Goal: Transaction & Acquisition: Purchase product/service

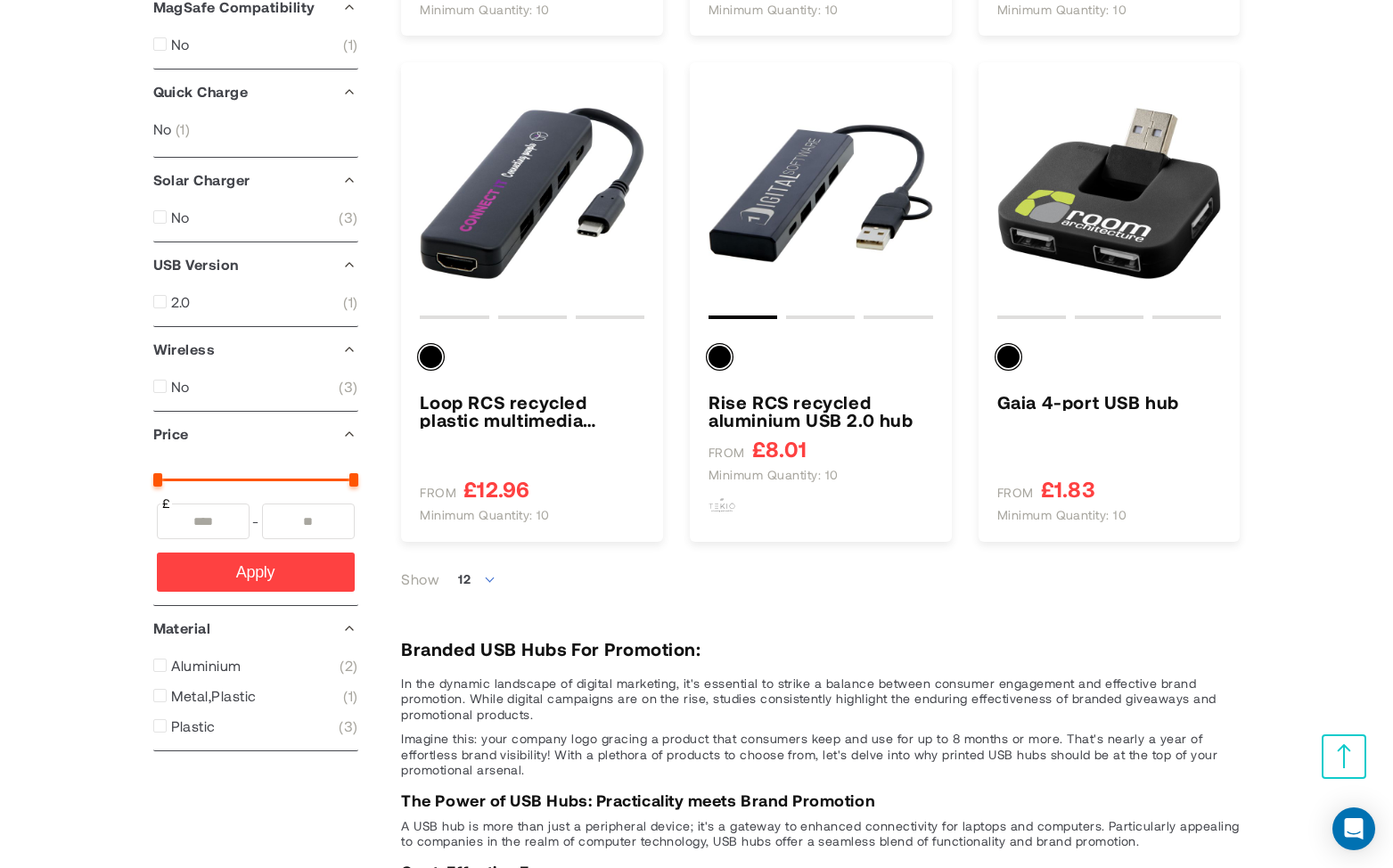
scroll to position [695, 0]
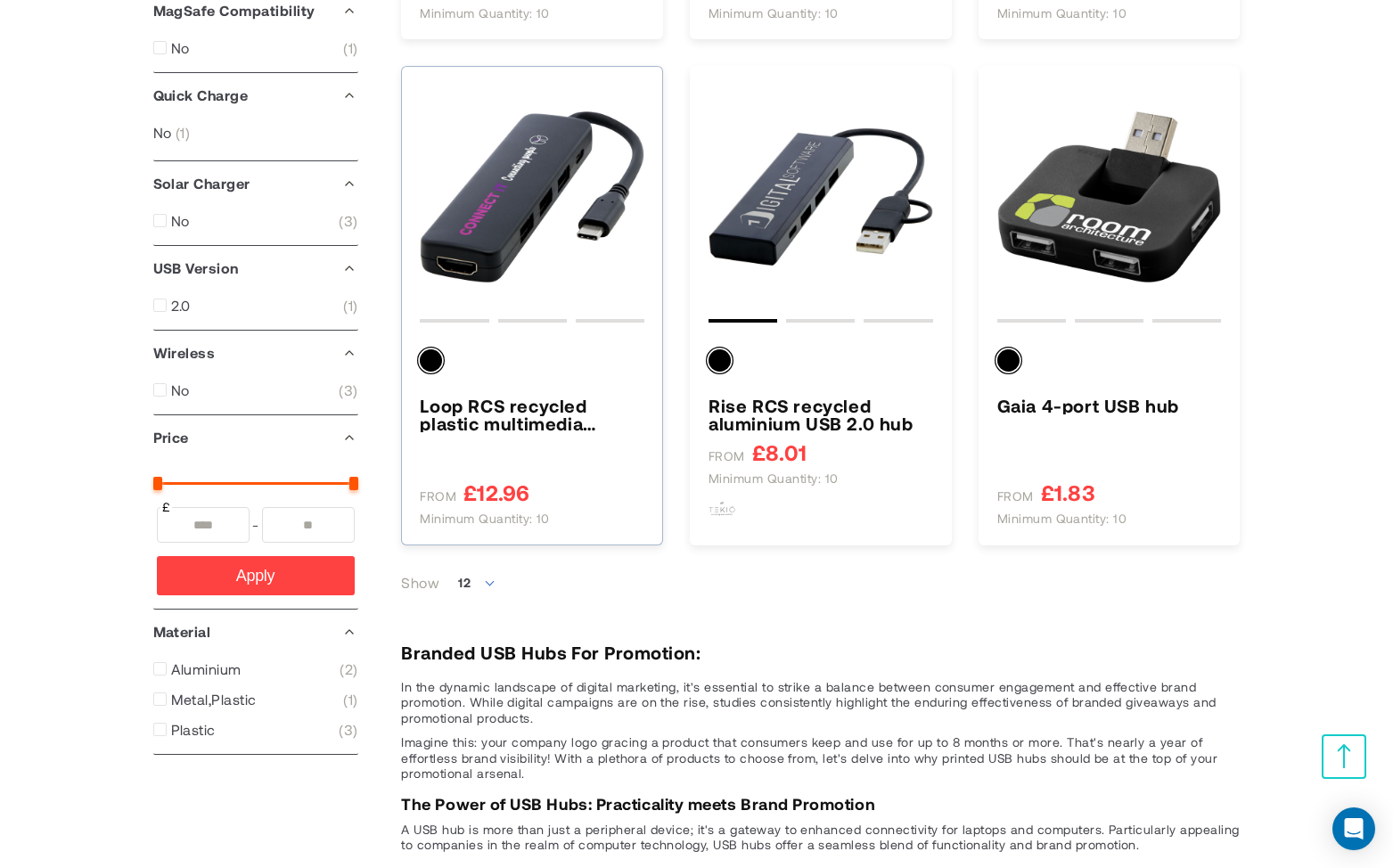
click at [492, 168] on img "Loop RCS recycled plastic multimedia adapter USB 2.0-3.0 with HDMI port" at bounding box center [532, 197] width 225 height 225
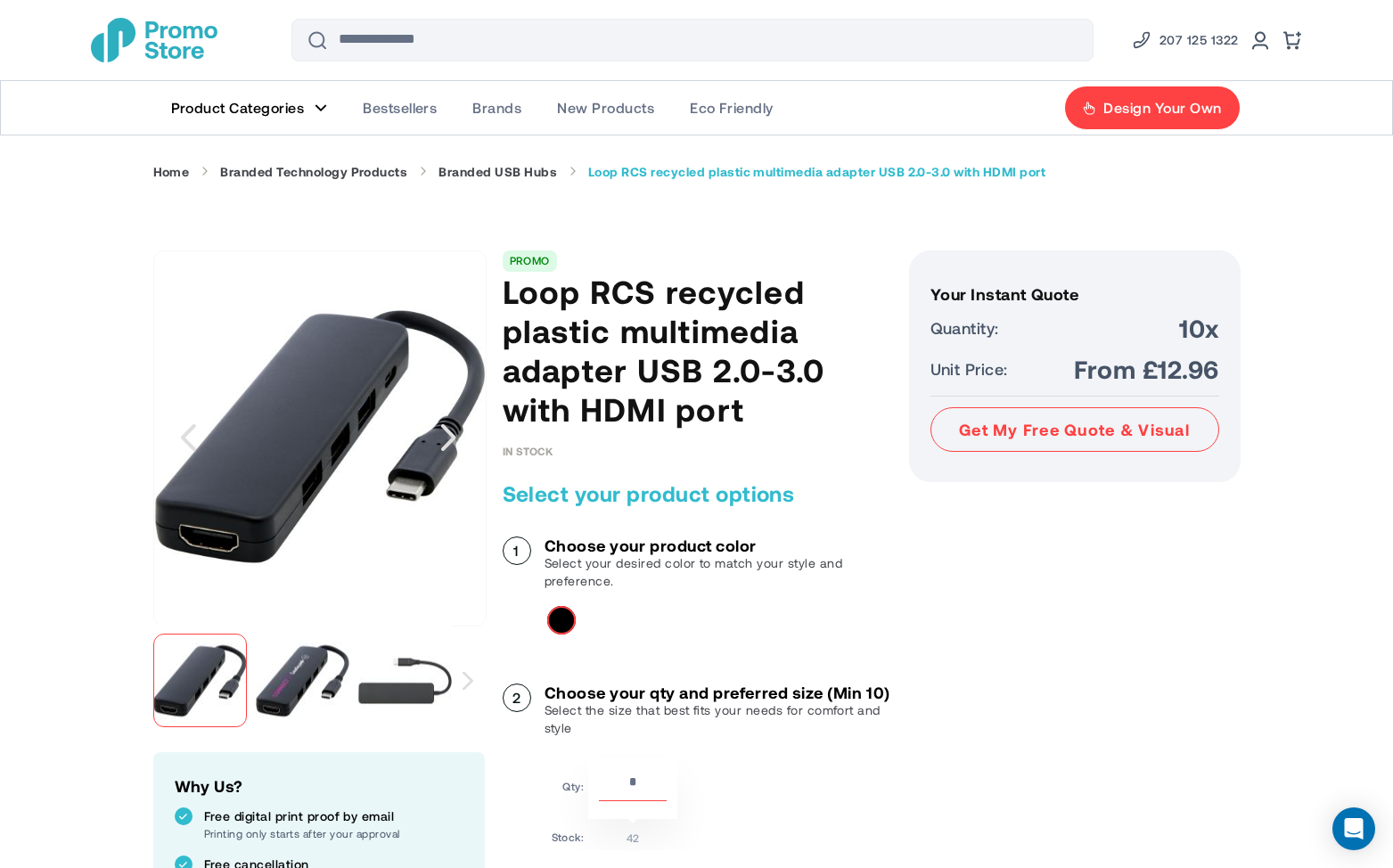
click at [295, 692] on img "Loop RCS recycled plastic multimedia adapter USB 2.0-3.0 with HDMI port" at bounding box center [303, 680] width 94 height 94
click at [409, 681] on img "Loop RCS recycled plastic multimedia adapter USB 2.0-3.0 with HDMI port" at bounding box center [405, 680] width 94 height 94
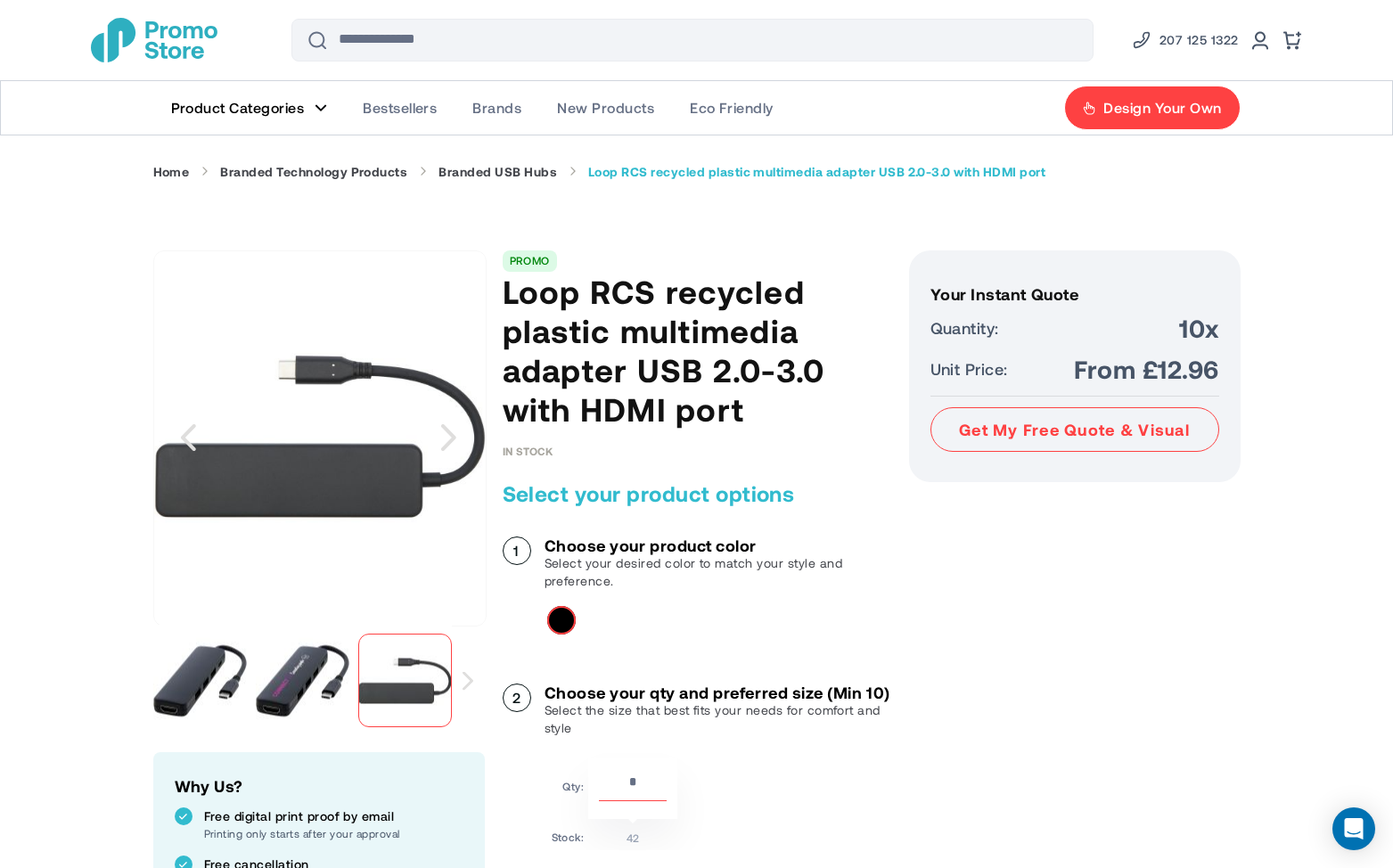
click at [230, 680] on img "Loop RCS recycled plastic multimedia adapter USB 2.0-3.0 with HDMI port" at bounding box center [200, 680] width 94 height 94
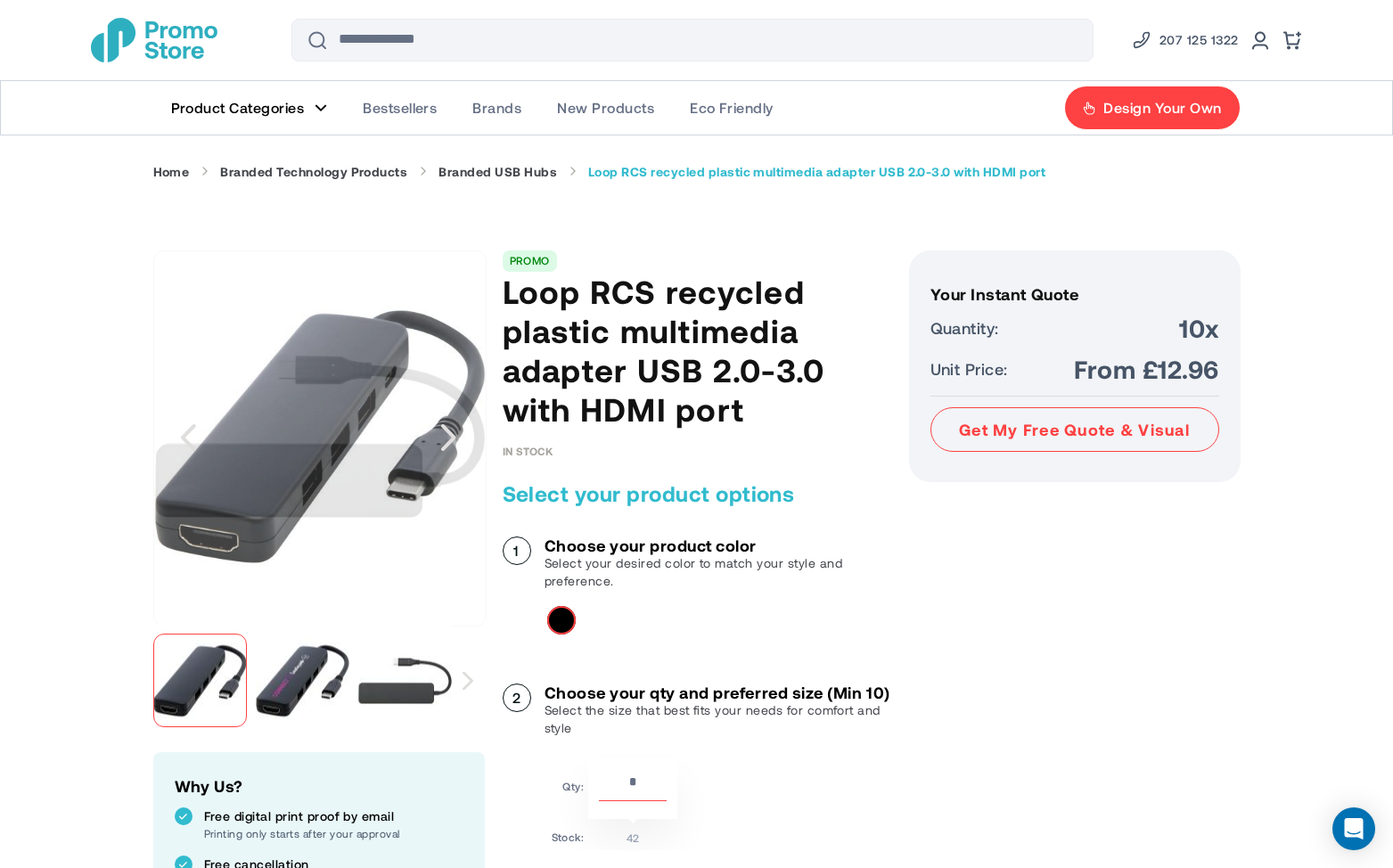
click at [291, 688] on img "Loop RCS recycled plastic multimedia adapter USB 2.0-3.0 with HDMI port" at bounding box center [303, 680] width 94 height 94
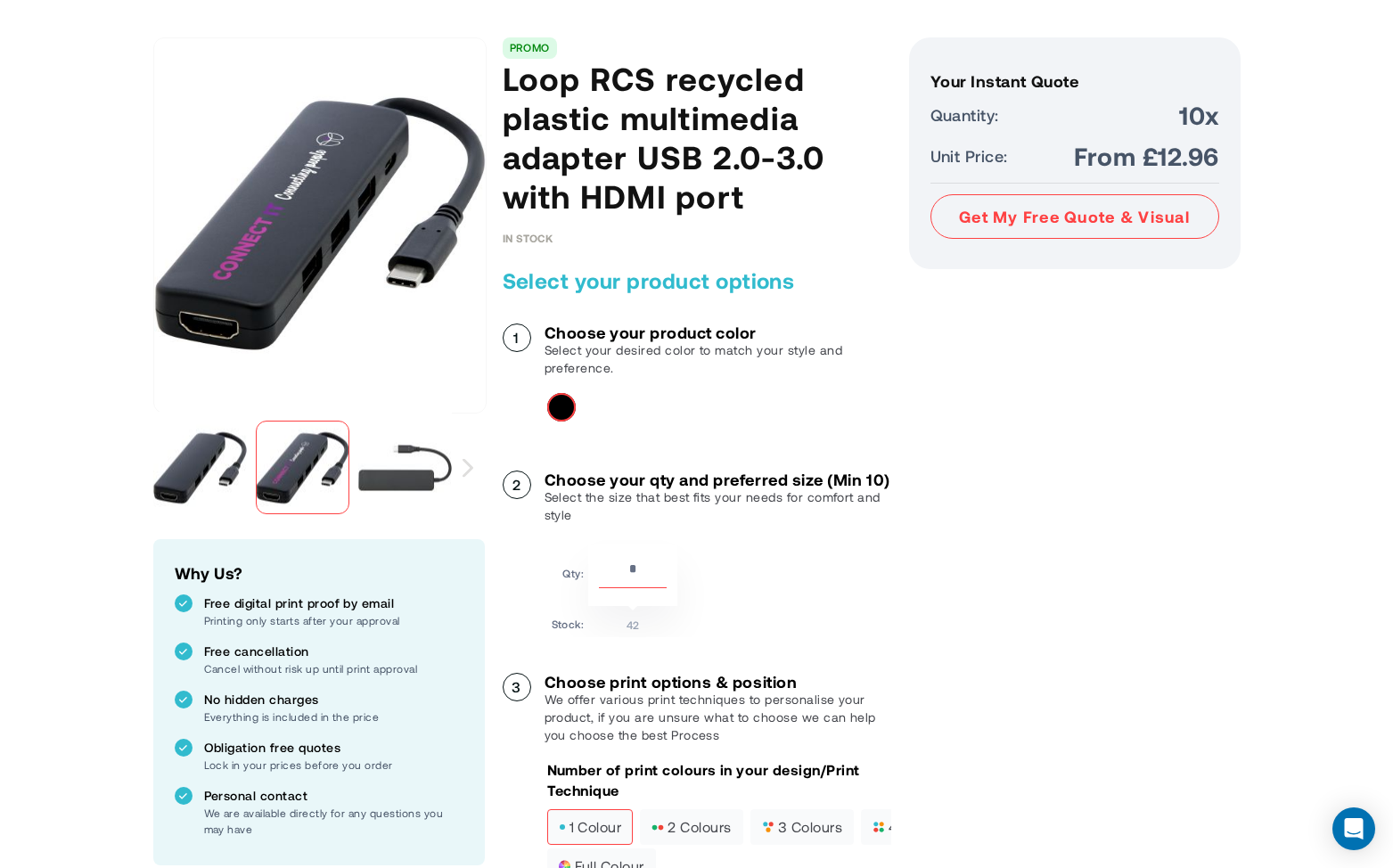
scroll to position [281, 0]
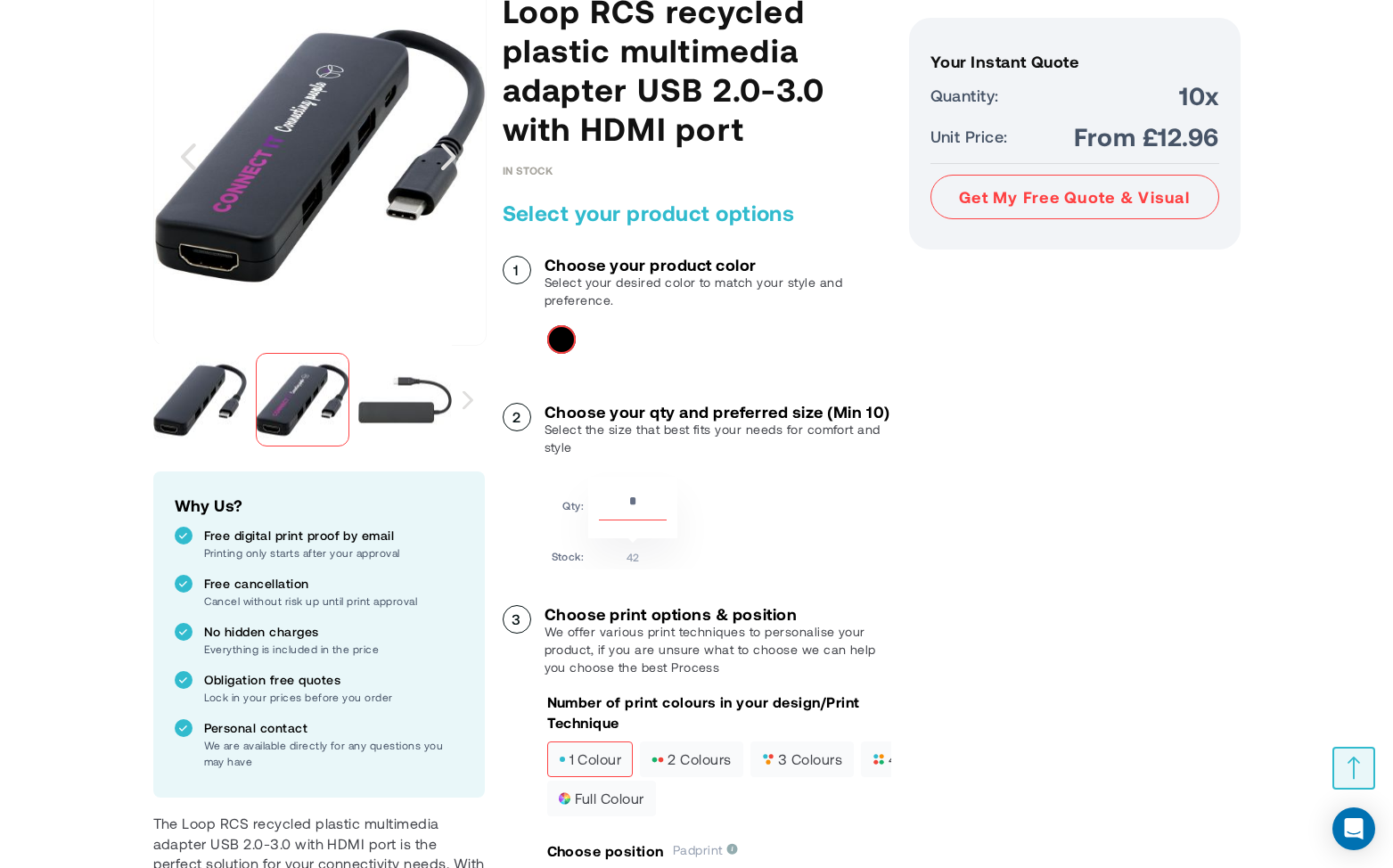
click at [389, 395] on img "Loop RCS recycled plastic multimedia adapter USB 2.0-3.0 with HDMI port" at bounding box center [405, 399] width 94 height 94
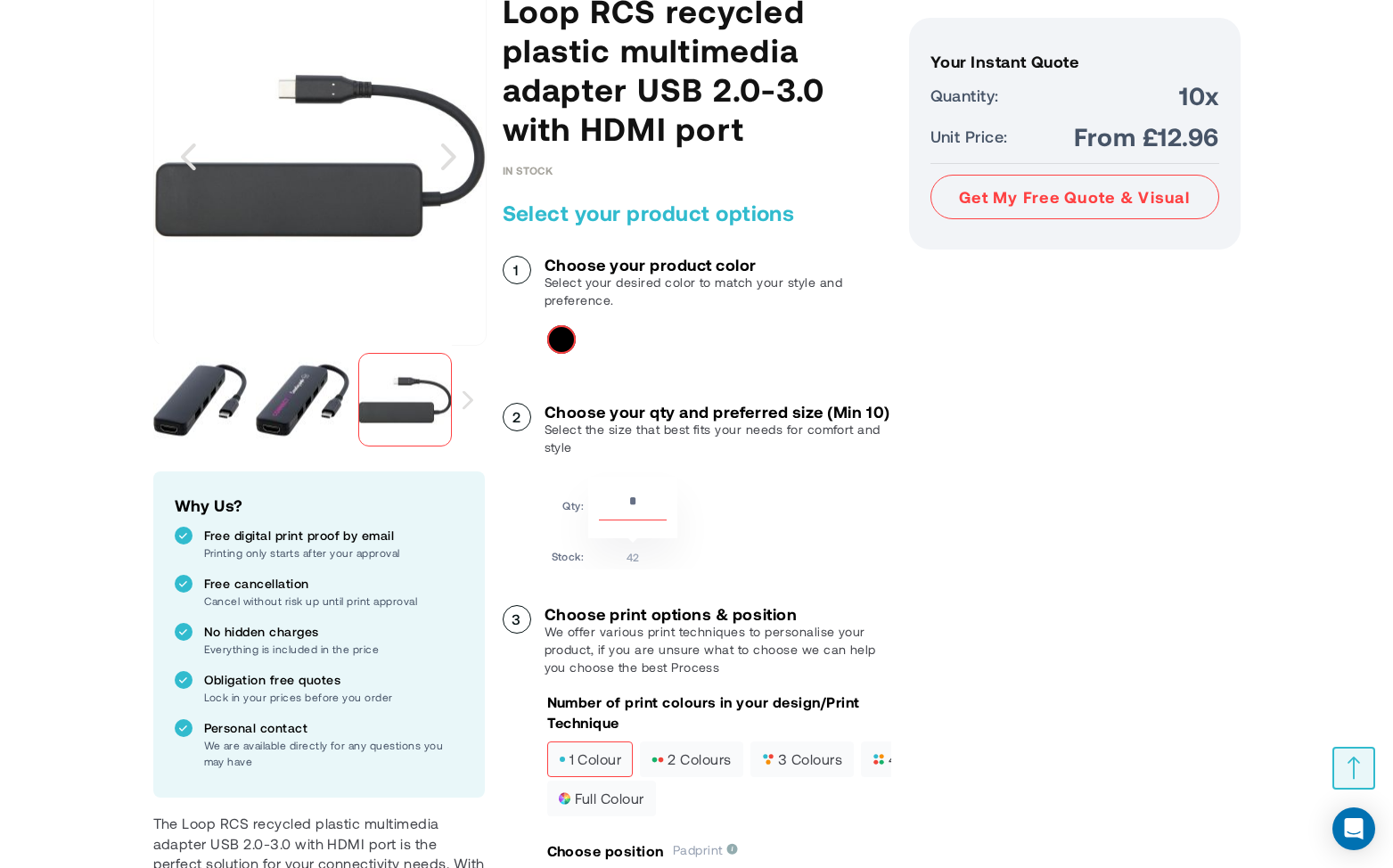
click at [295, 411] on img "Loop RCS recycled plastic multimedia adapter USB 2.0-3.0 with HDMI port" at bounding box center [303, 399] width 94 height 94
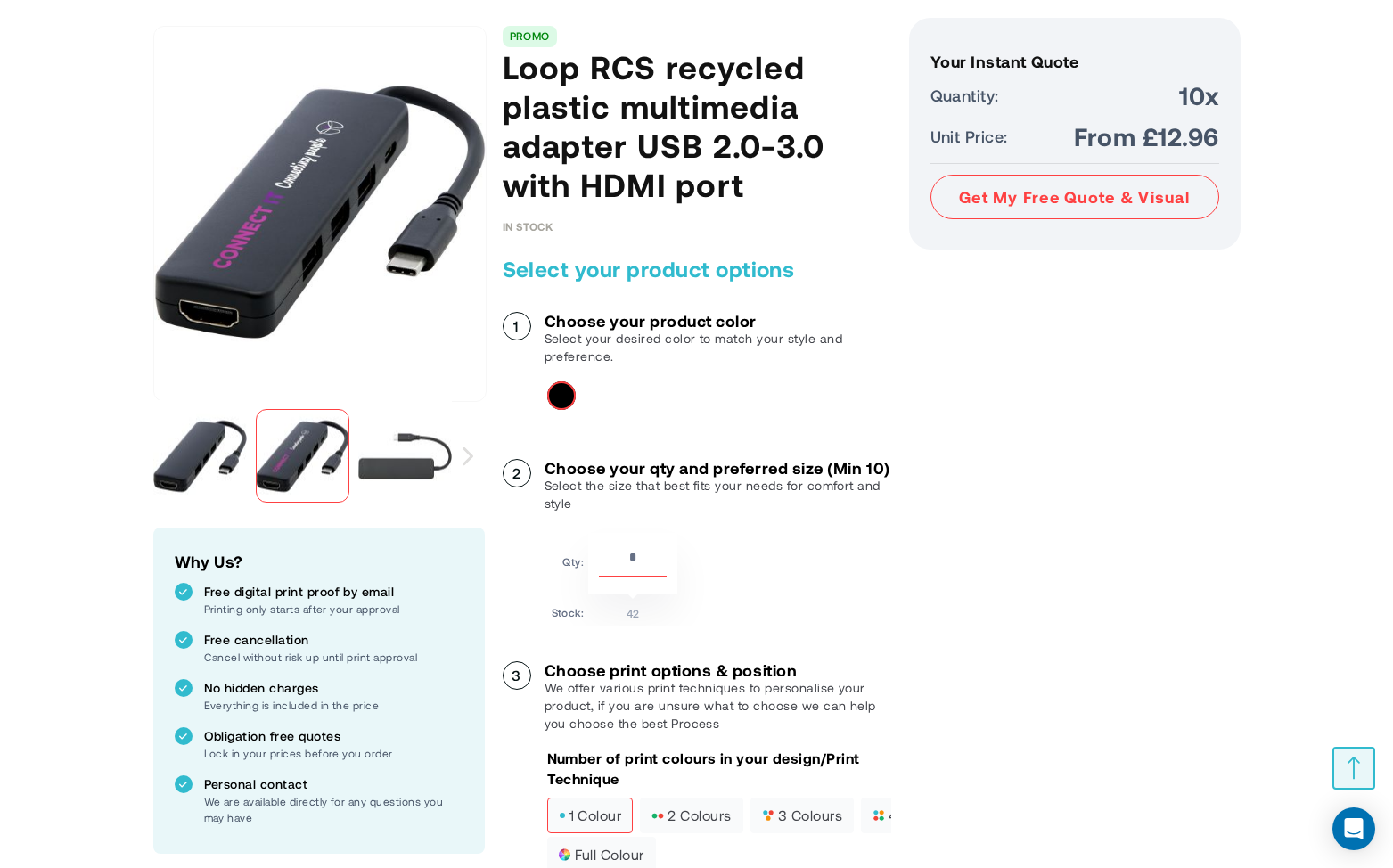
scroll to position [211, 0]
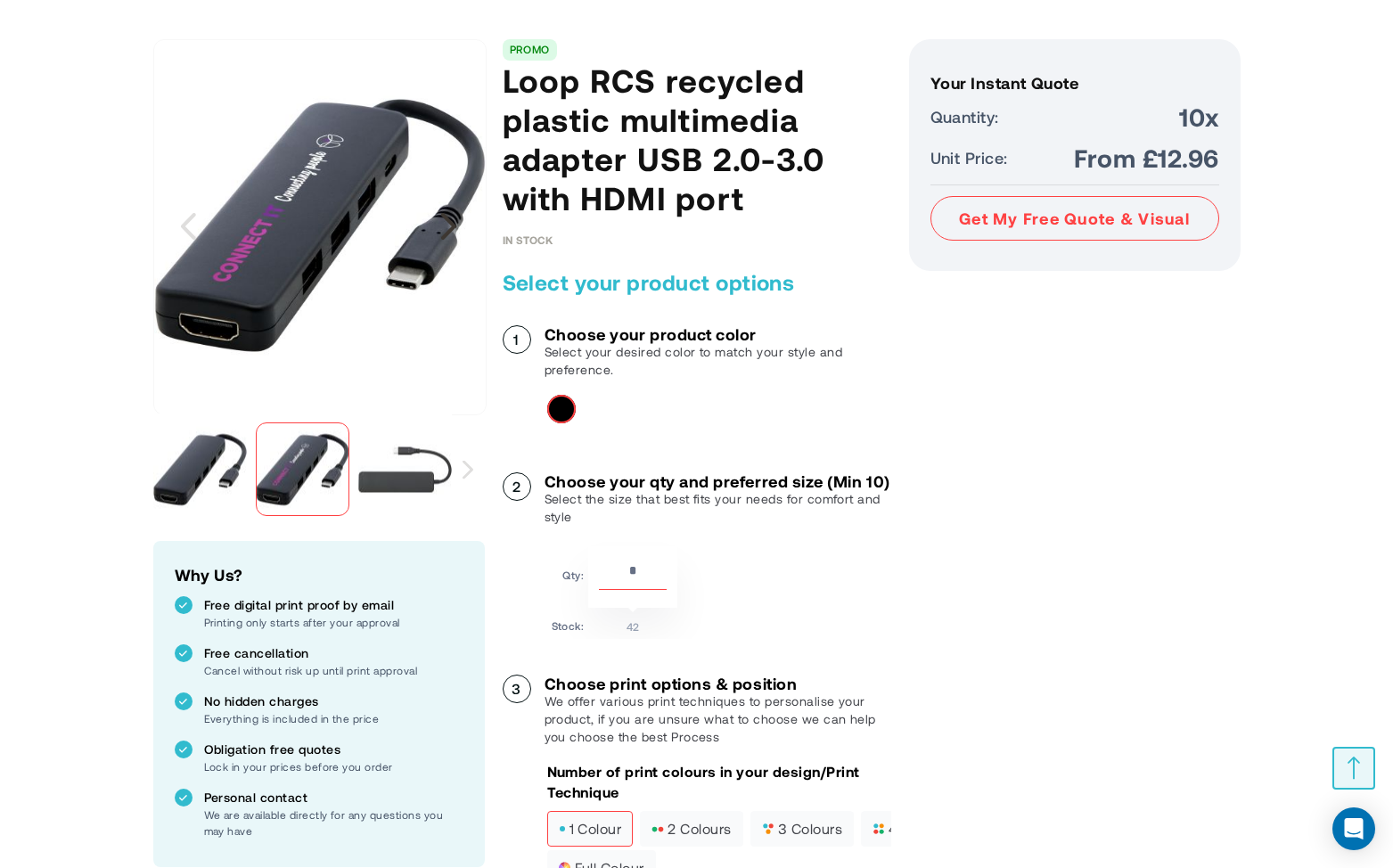
click at [457, 238] on div "Next" at bounding box center [449, 226] width 45 height 45
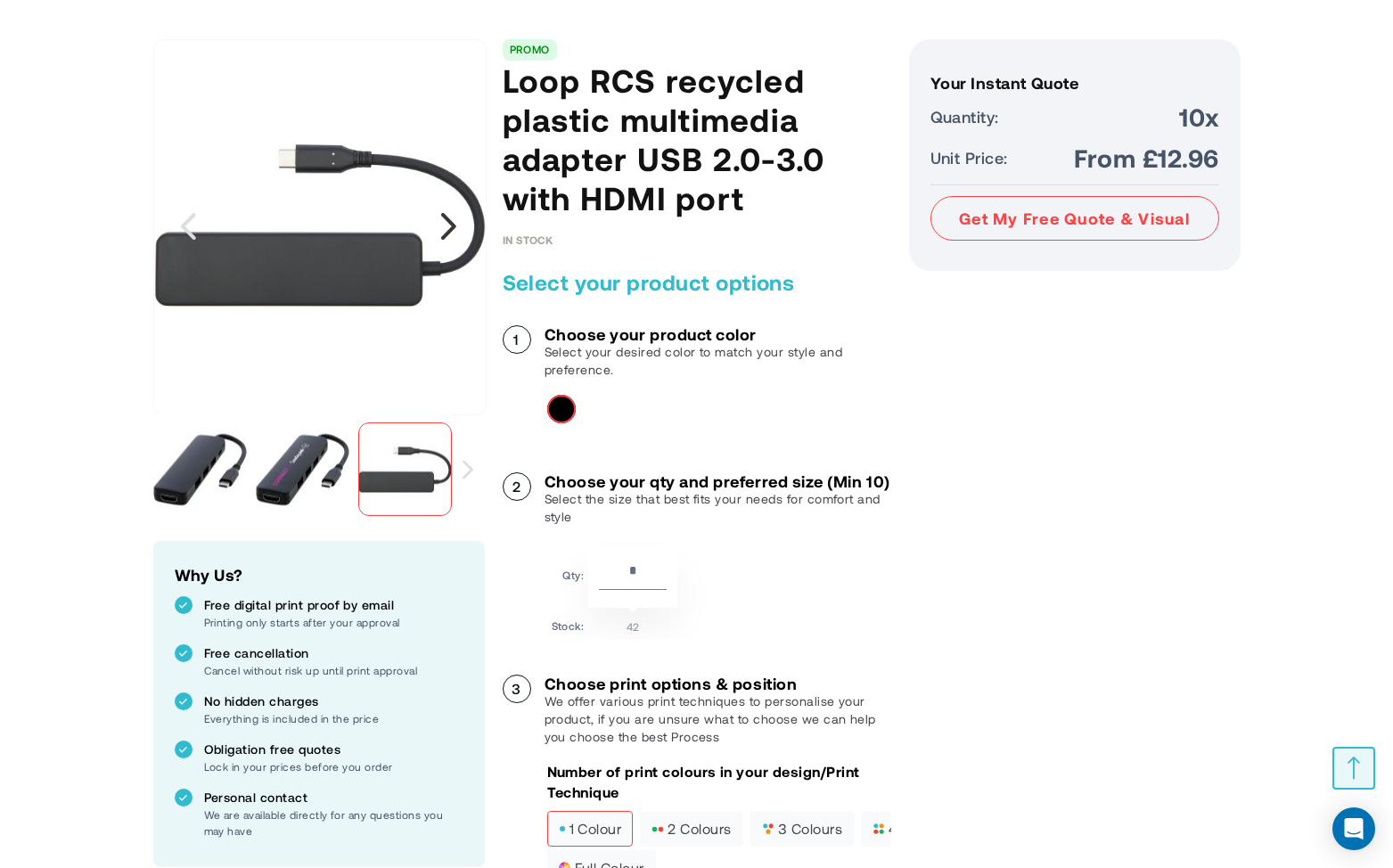
click at [456, 231] on div "Next" at bounding box center [449, 226] width 45 height 45
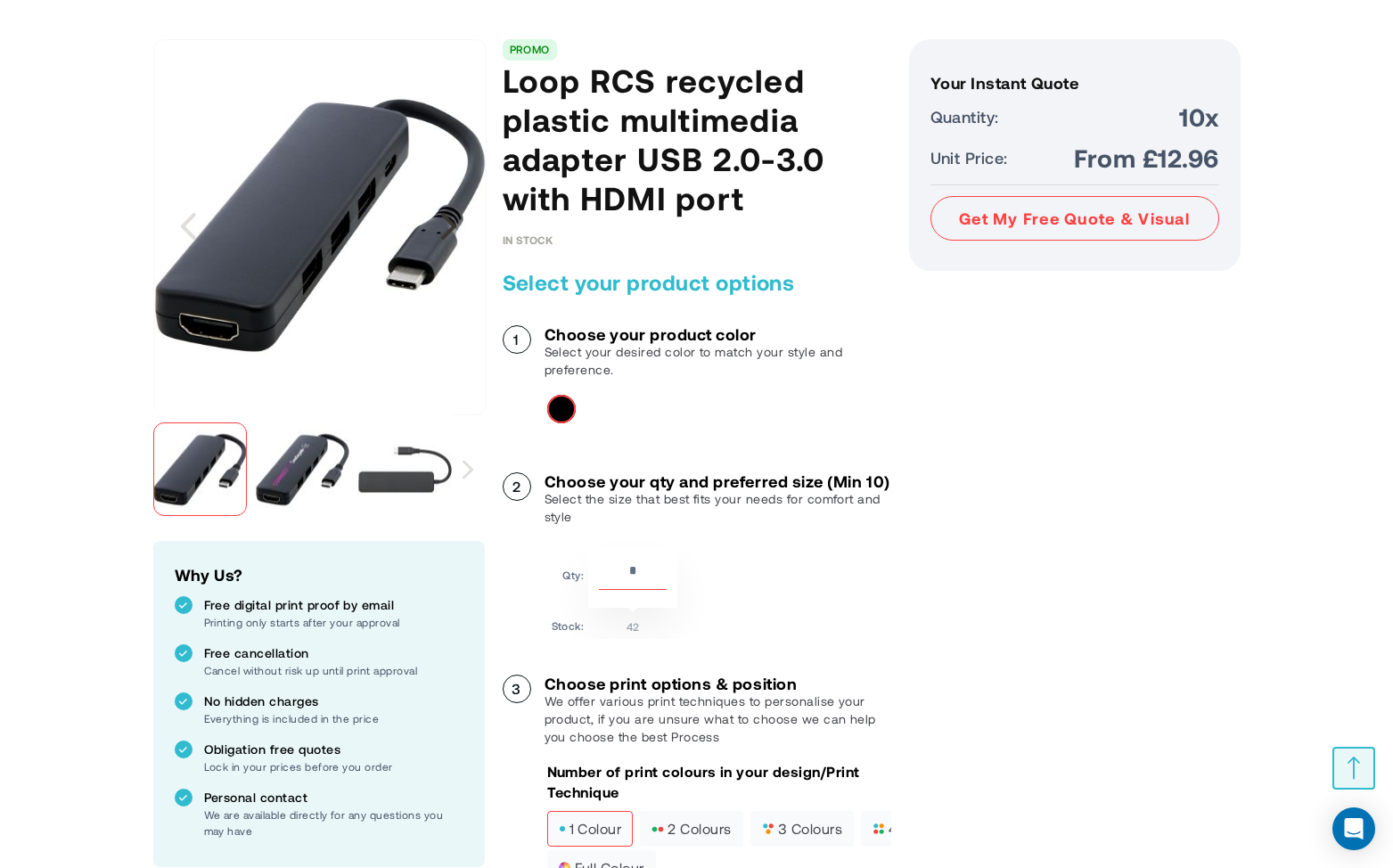
click at [447, 225] on div "Next" at bounding box center [449, 226] width 45 height 45
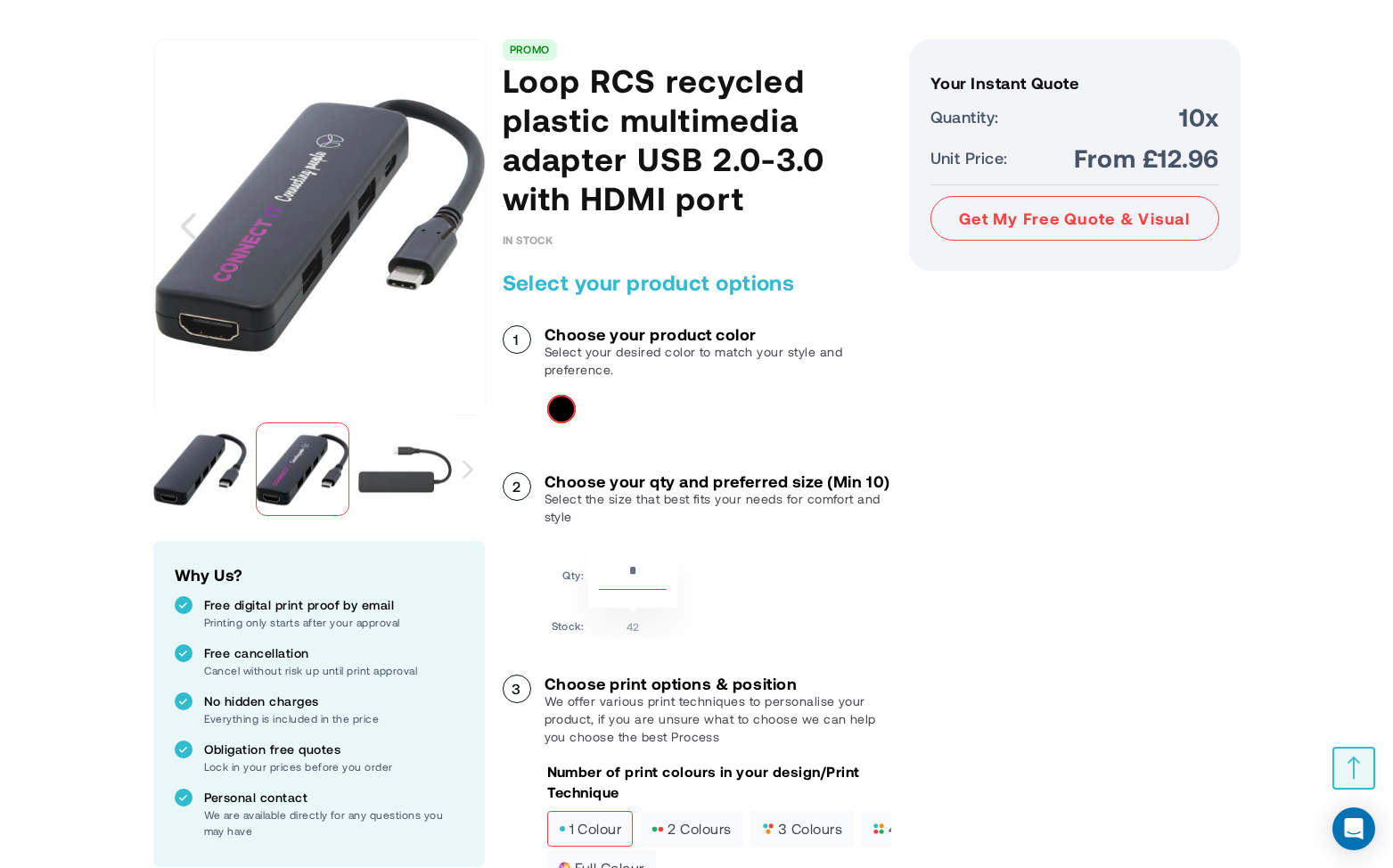
click at [447, 225] on div "Next" at bounding box center [449, 226] width 45 height 45
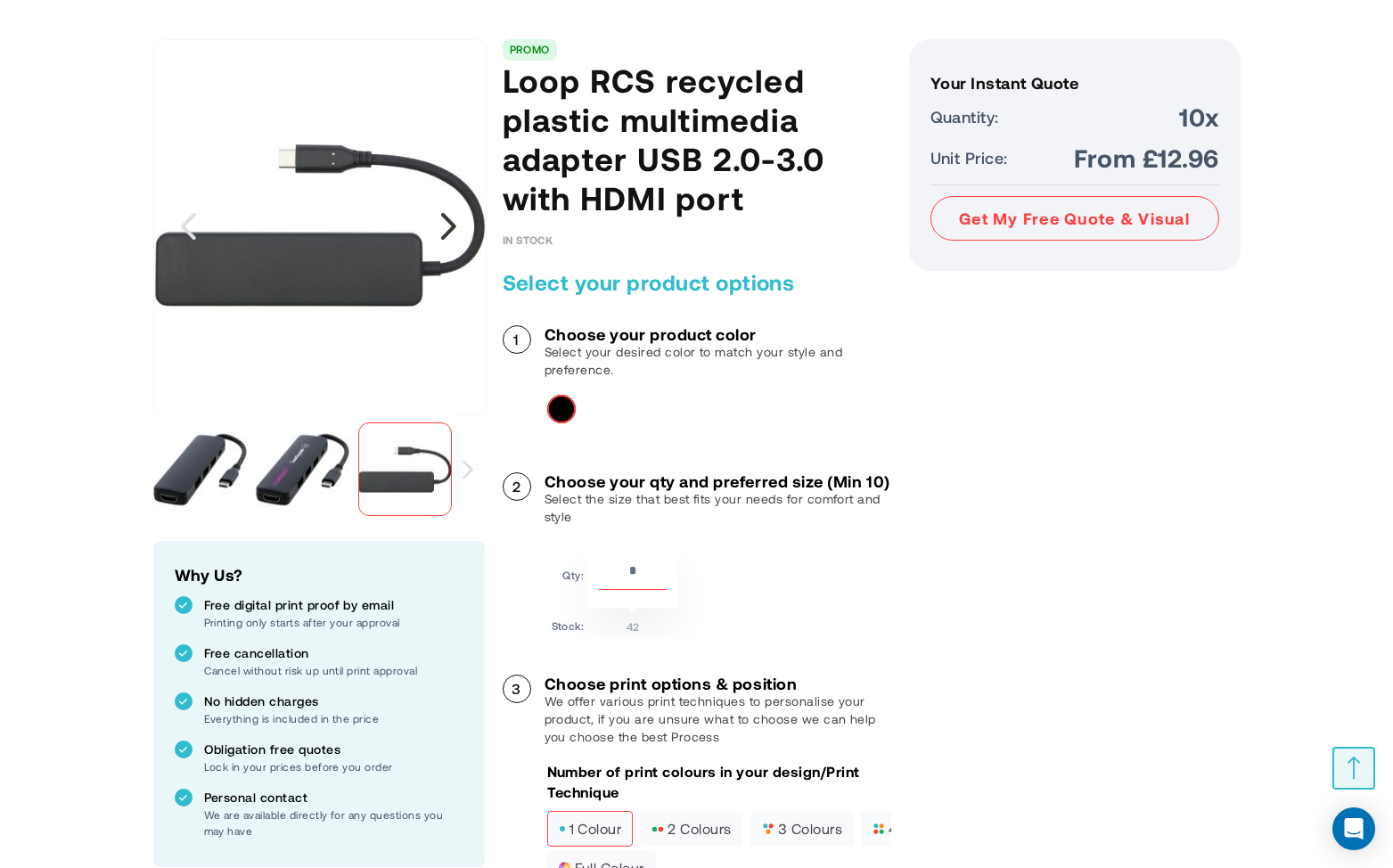
click at [447, 225] on div "Next" at bounding box center [449, 226] width 45 height 45
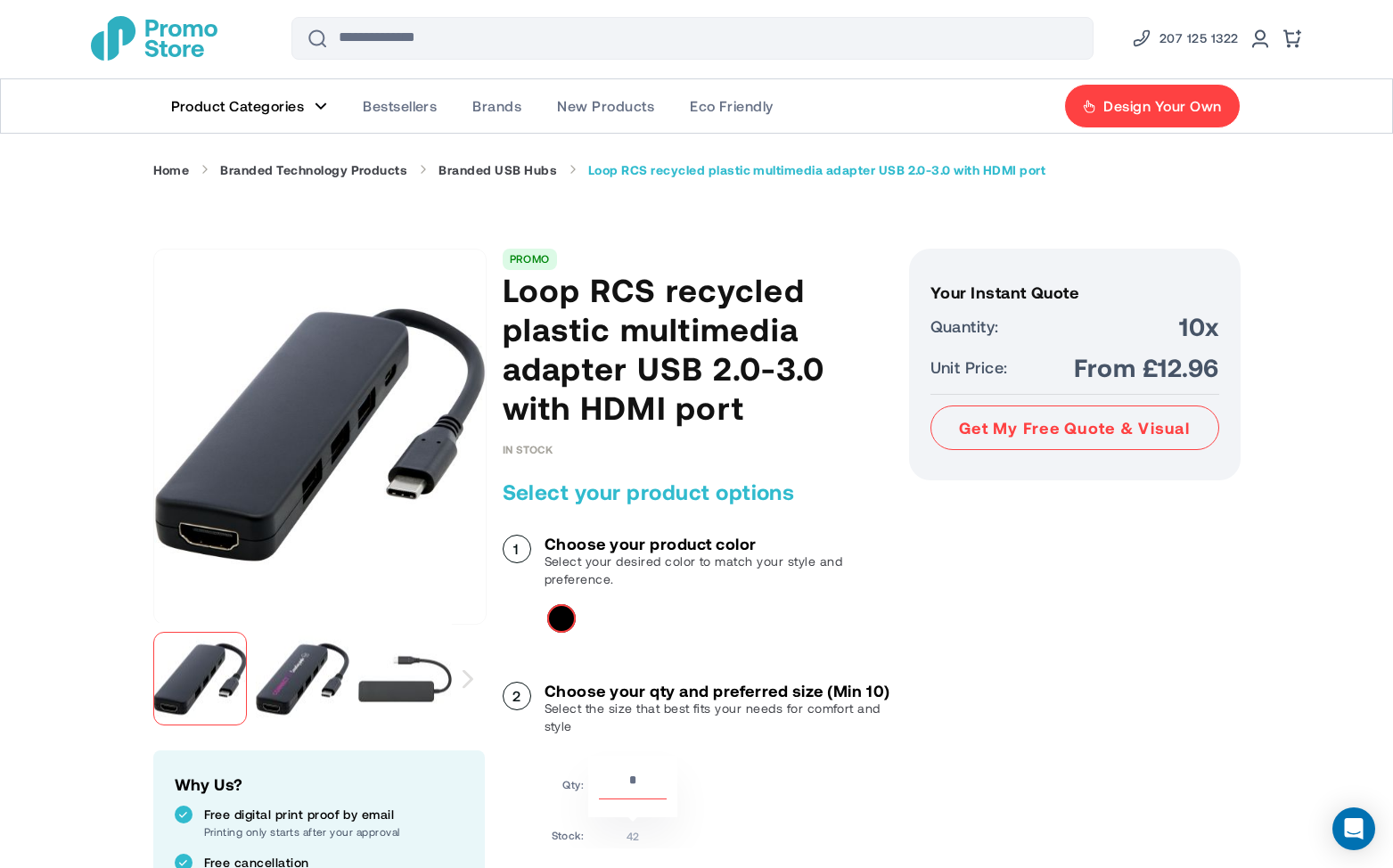
scroll to position [0, 0]
